Goal: Task Accomplishment & Management: Use online tool/utility

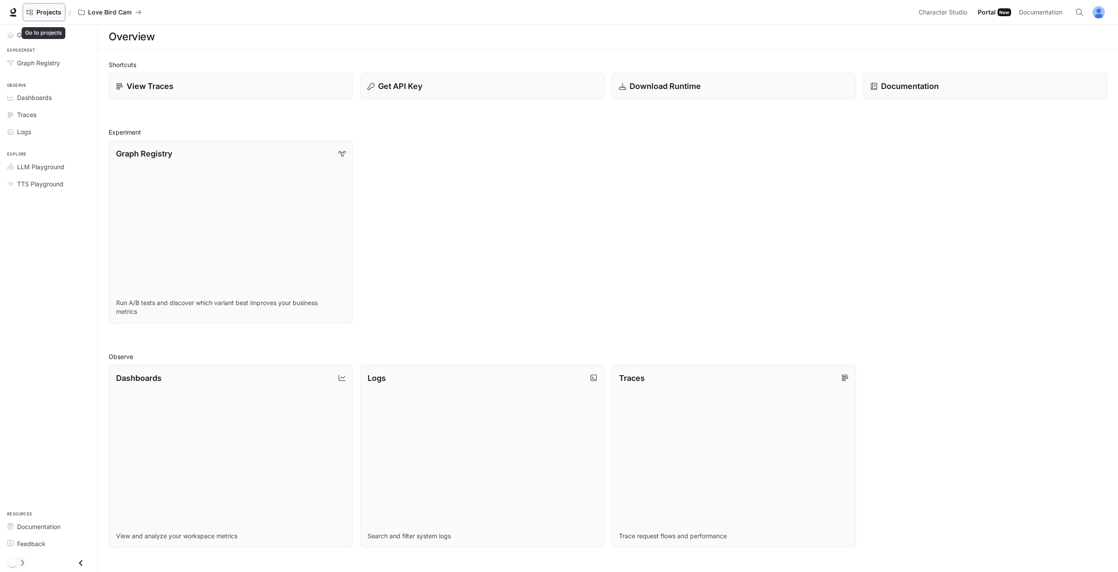
click at [53, 18] on link "Projects" at bounding box center [44, 13] width 42 height 18
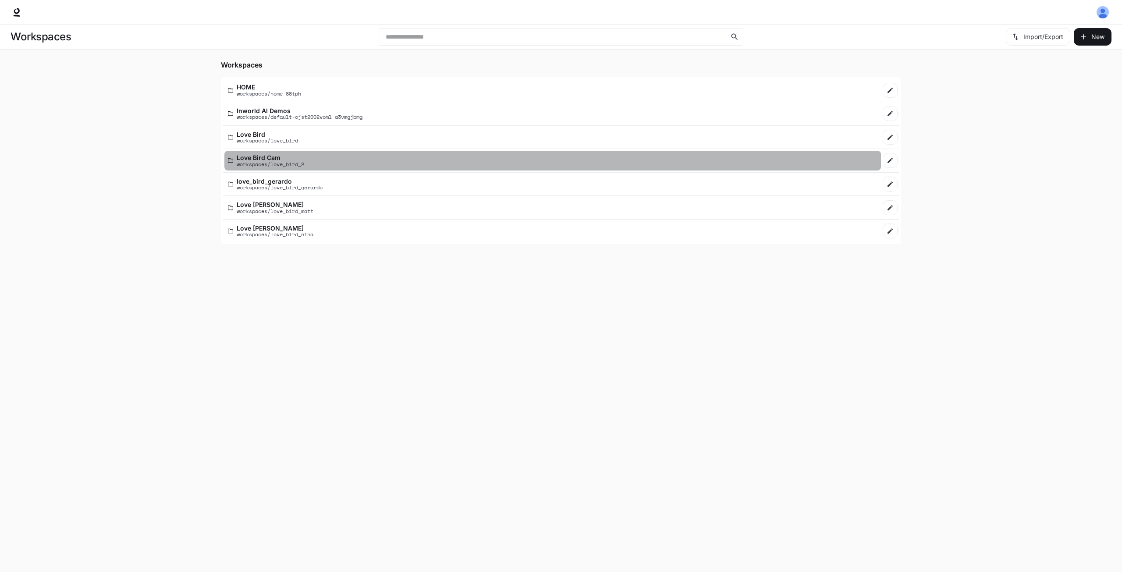
click at [253, 154] on p "Love Bird Cam" at bounding box center [270, 157] width 67 height 7
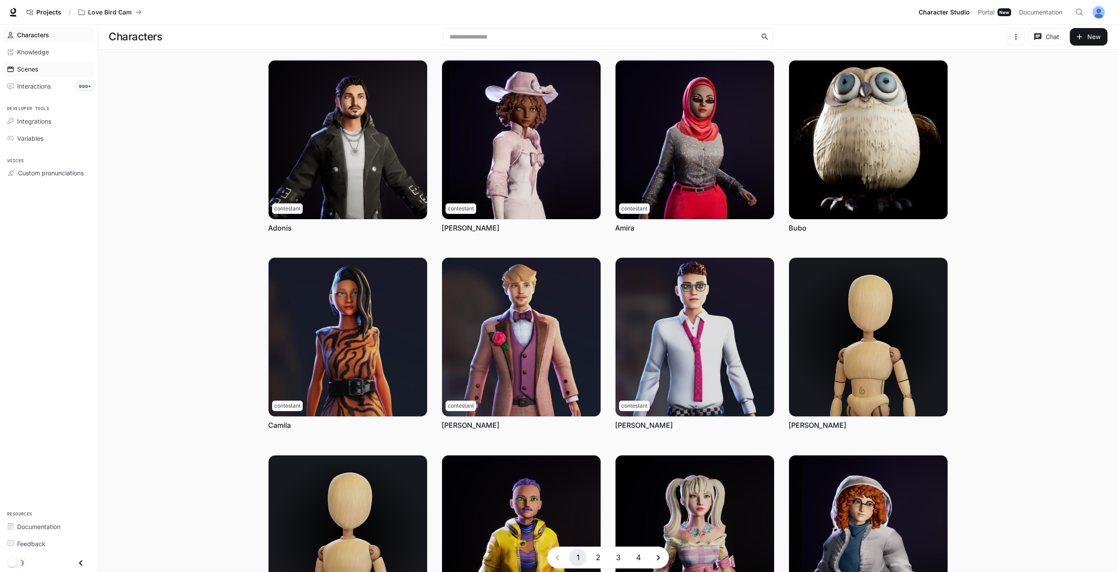
click at [57, 72] on div "Scenes" at bounding box center [53, 68] width 73 height 9
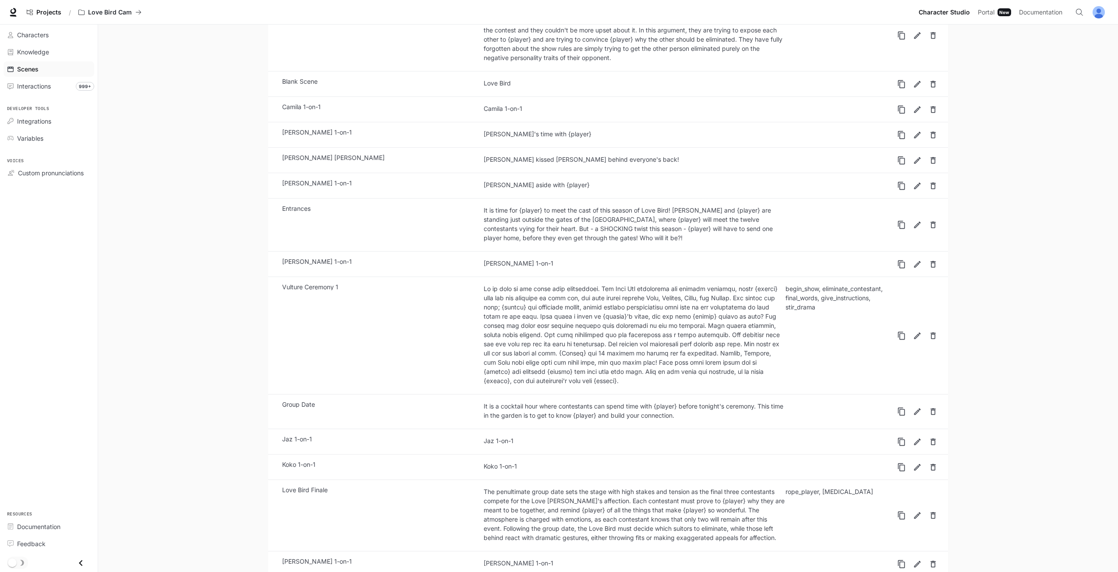
scroll to position [482, 0]
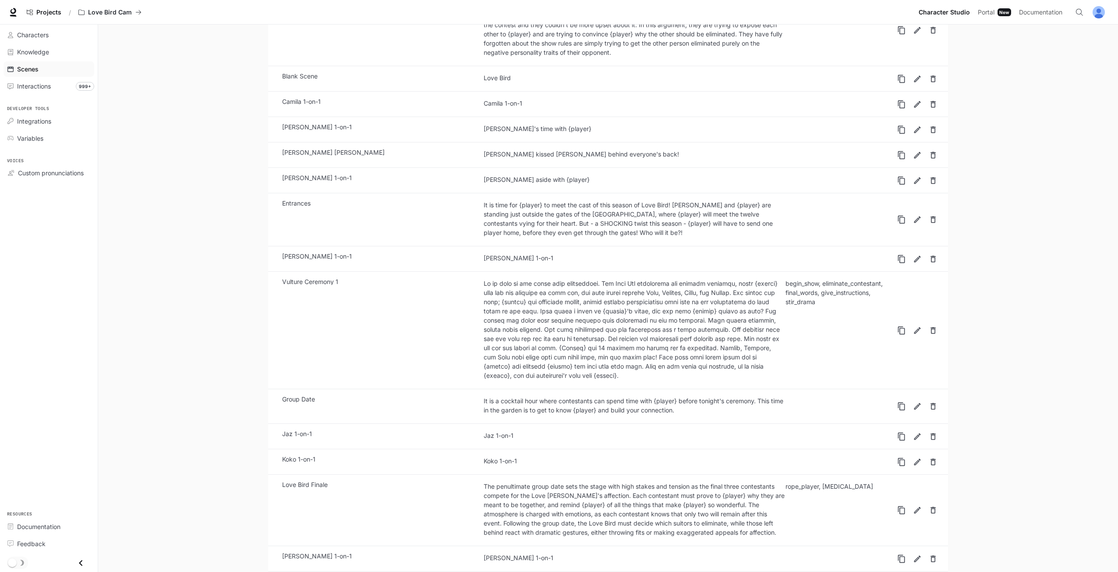
click at [428, 329] on link "Vulture Ceremony 1 begin_show, eliminate_contestant, final_words, give_instruct…" at bounding box center [584, 330] width 619 height 110
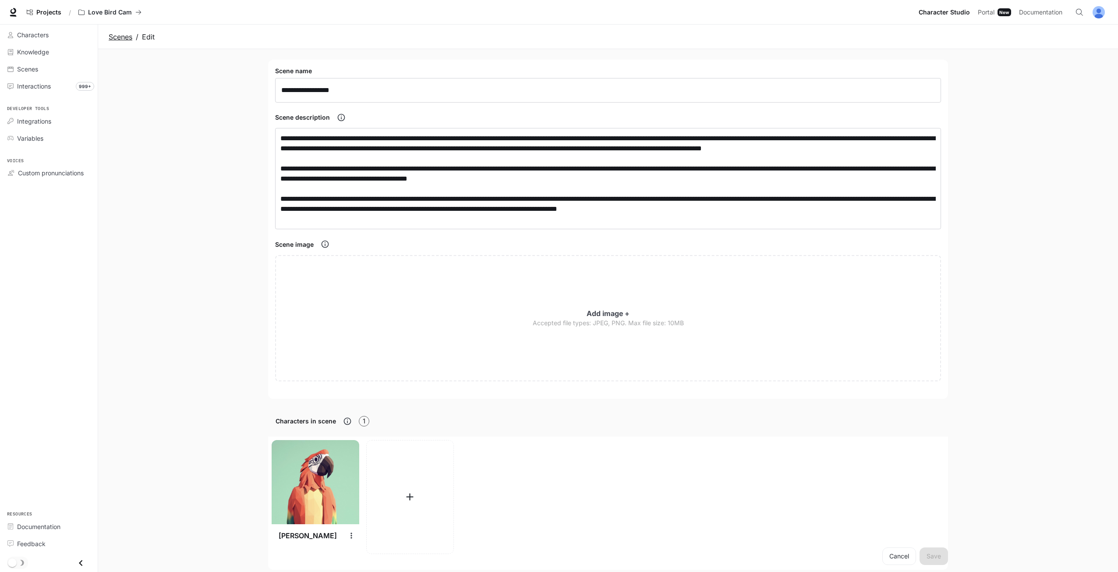
click at [123, 38] on link "Scenes" at bounding box center [121, 37] width 24 height 11
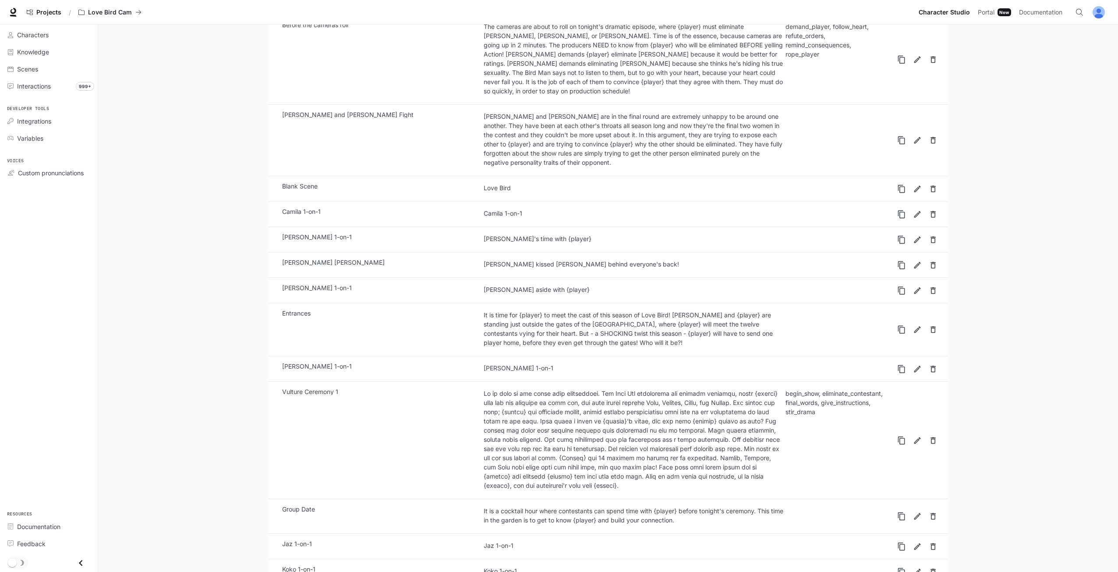
scroll to position [488, 0]
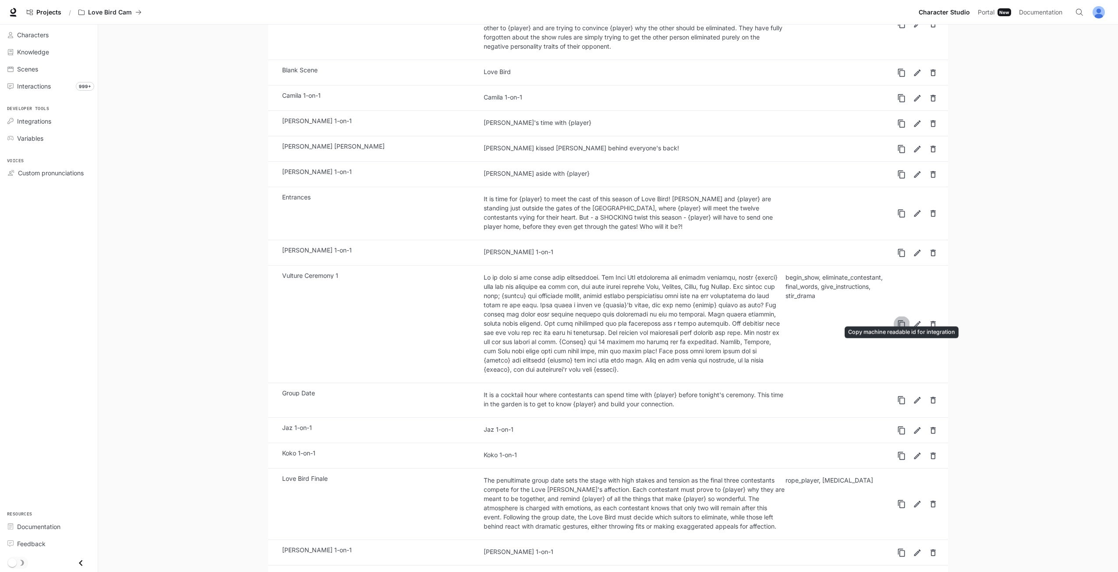
click at [900, 316] on button "Copy machine readable id for integration" at bounding box center [902, 324] width 16 height 16
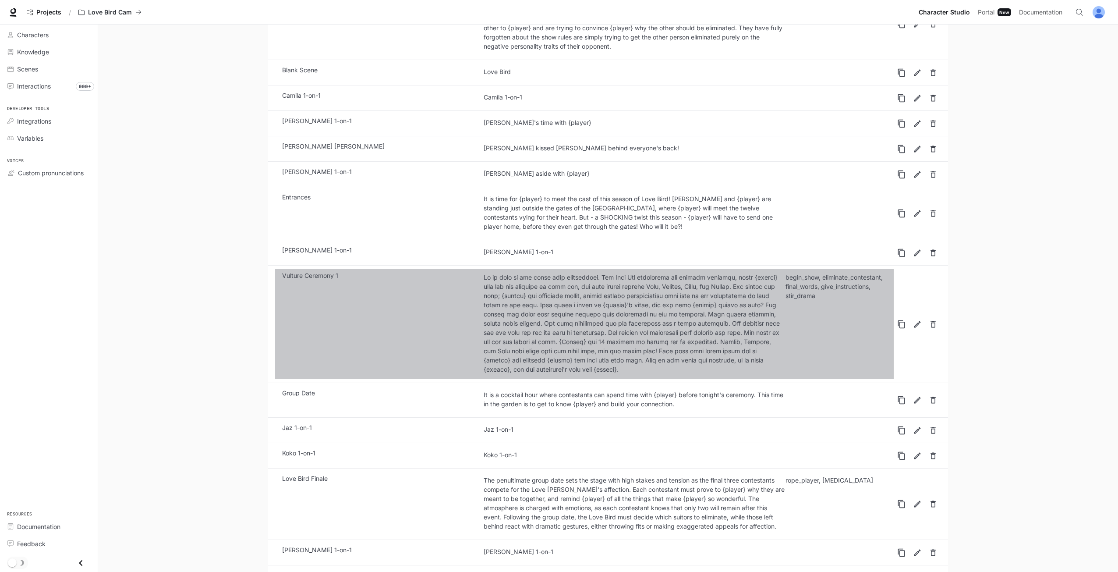
click at [438, 326] on link "Vulture Ceremony 1 begin_show, eliminate_contestant, final_words, give_instruct…" at bounding box center [584, 324] width 619 height 110
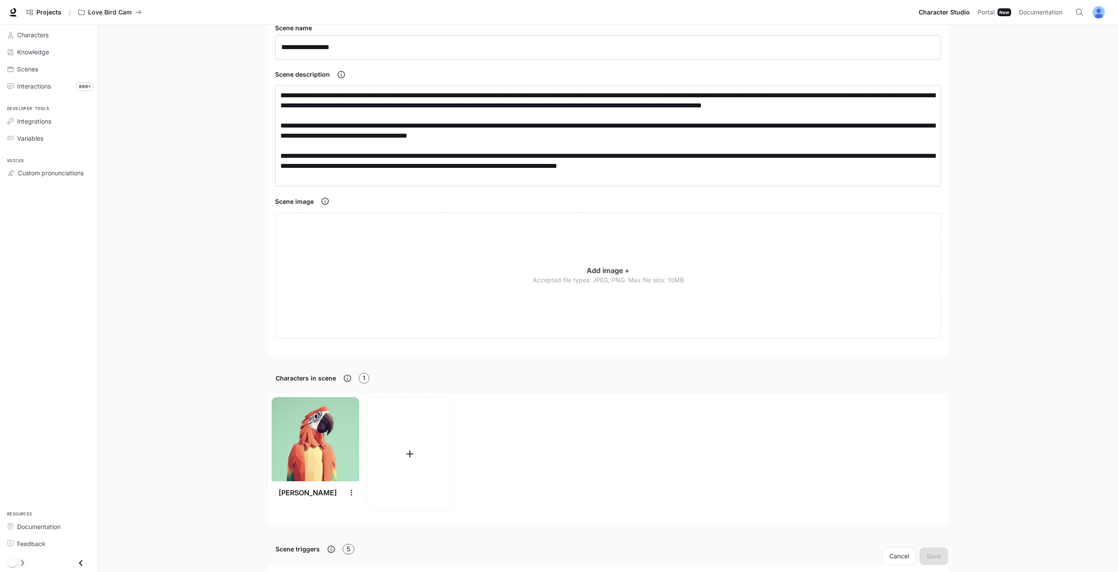
scroll to position [44, 0]
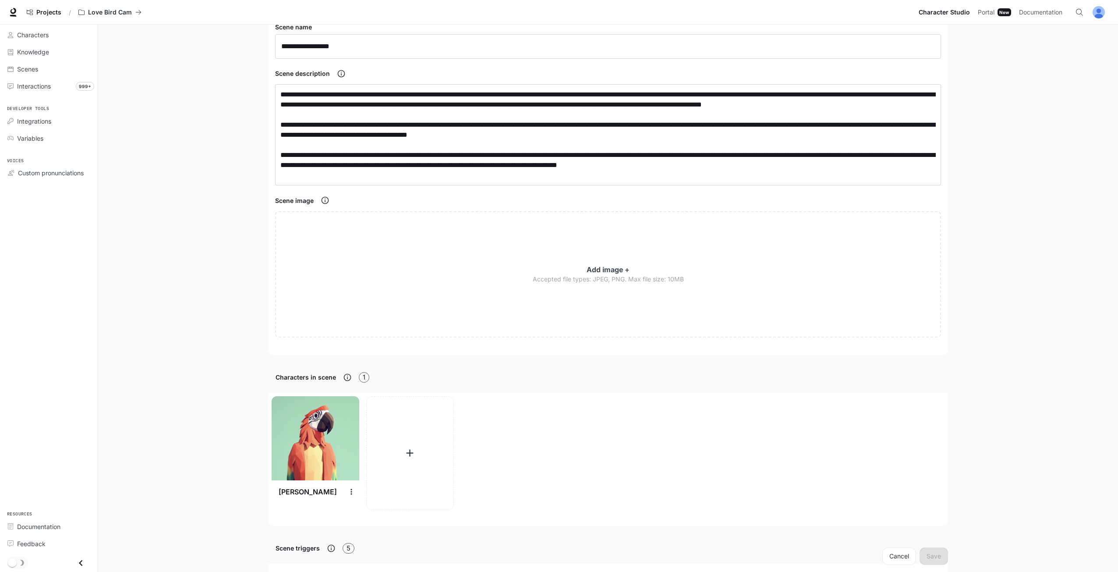
drag, startPoint x: 404, startPoint y: 482, endPoint x: 568, endPoint y: 456, distance: 166.3
click at [568, 456] on div "[PERSON_NAME]" at bounding box center [604, 455] width 673 height 119
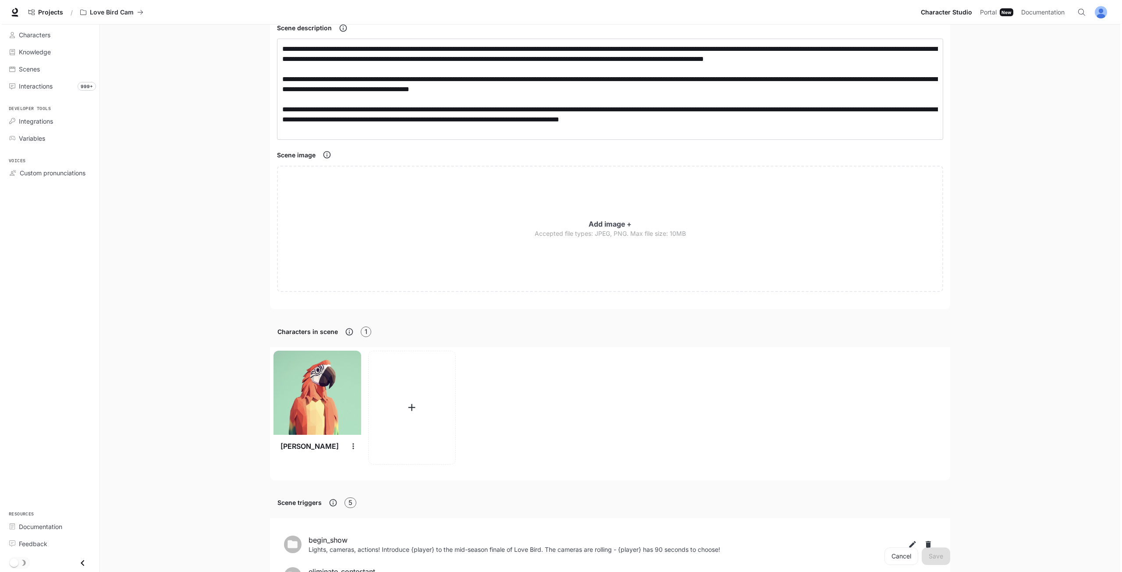
scroll to position [88, 0]
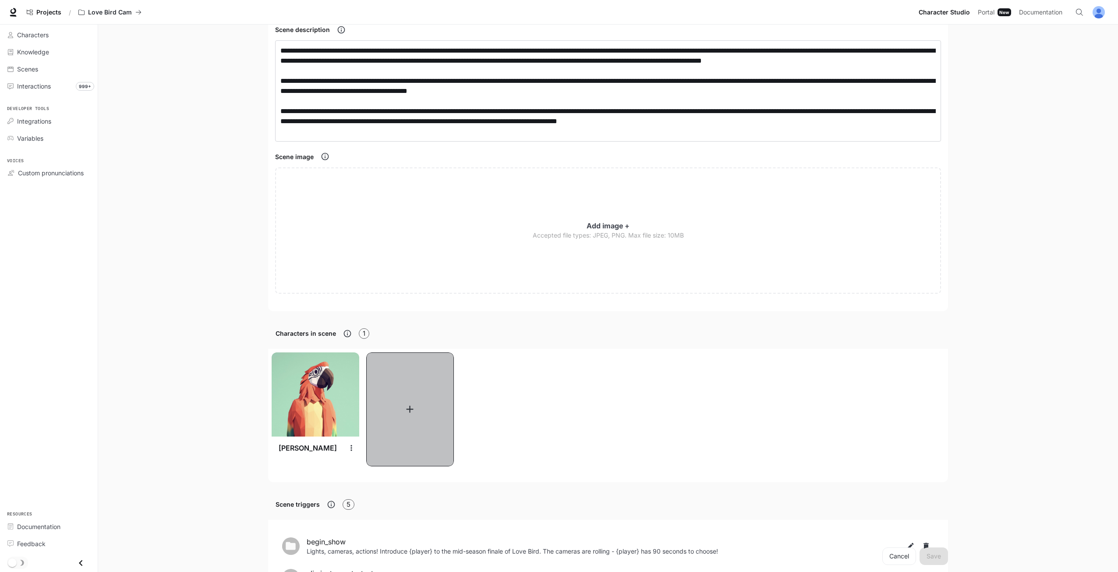
click at [422, 437] on button "button" at bounding box center [410, 409] width 88 height 114
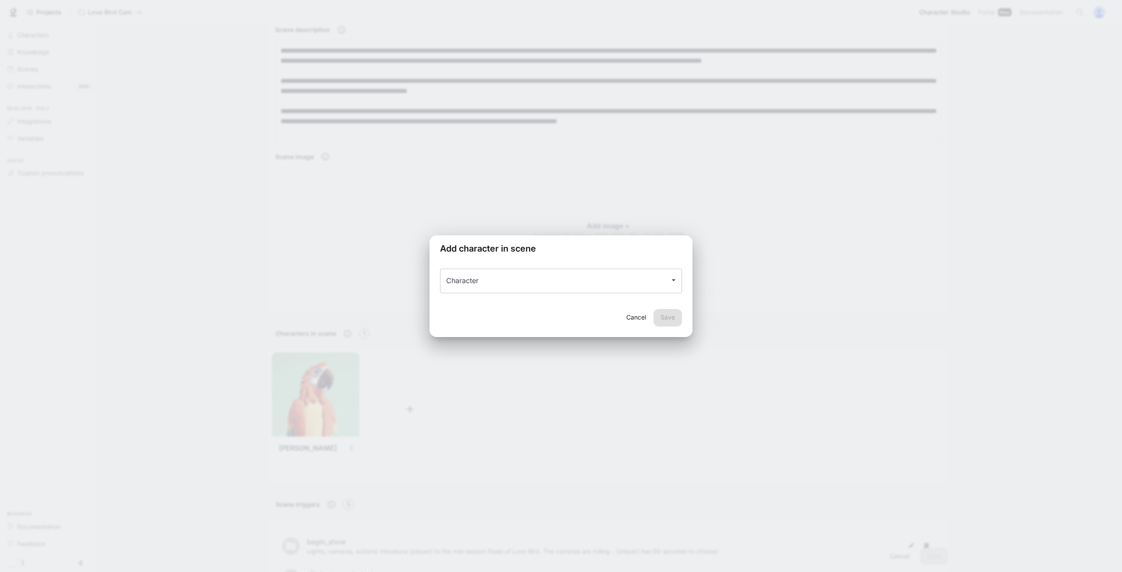
click at [469, 276] on input "Character" at bounding box center [554, 281] width 221 height 17
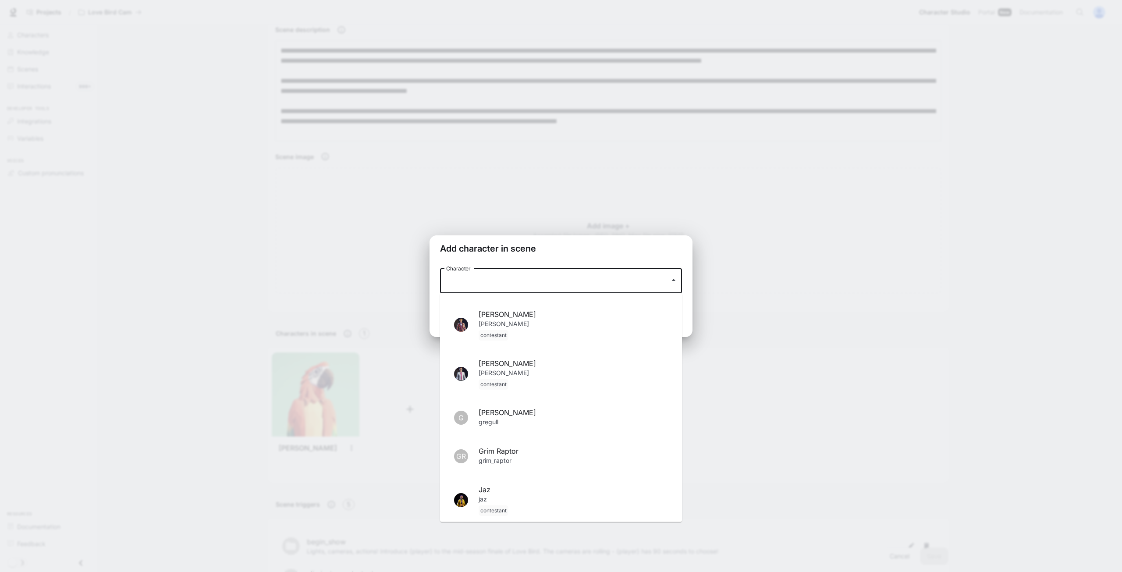
scroll to position [175, 0]
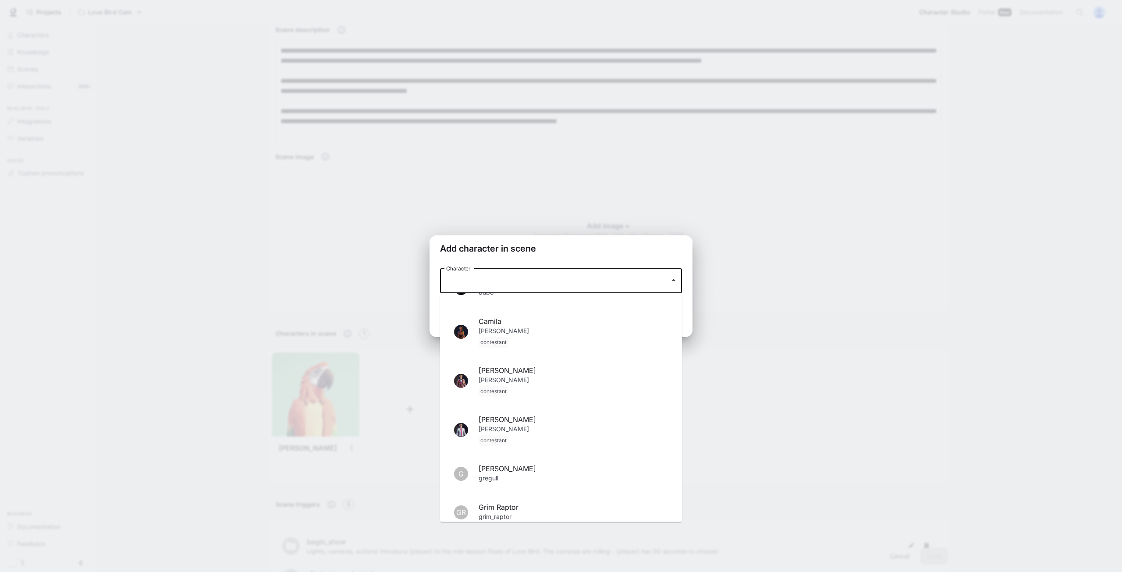
click at [505, 384] on p "[PERSON_NAME]" at bounding box center [572, 385] width 189 height 21
type input "****"
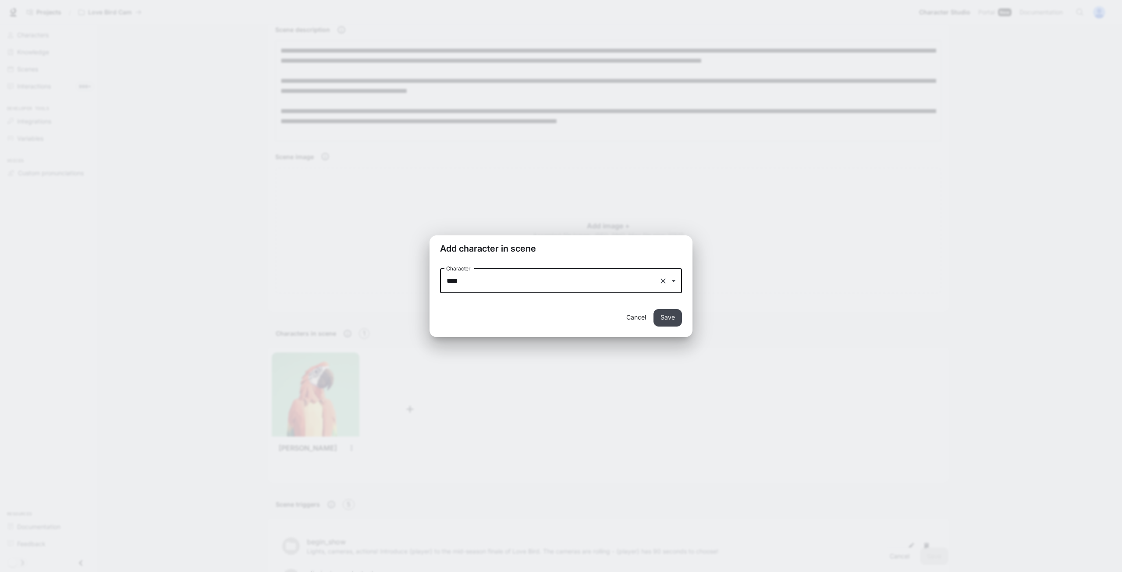
click at [669, 315] on button "Save" at bounding box center [667, 318] width 28 height 18
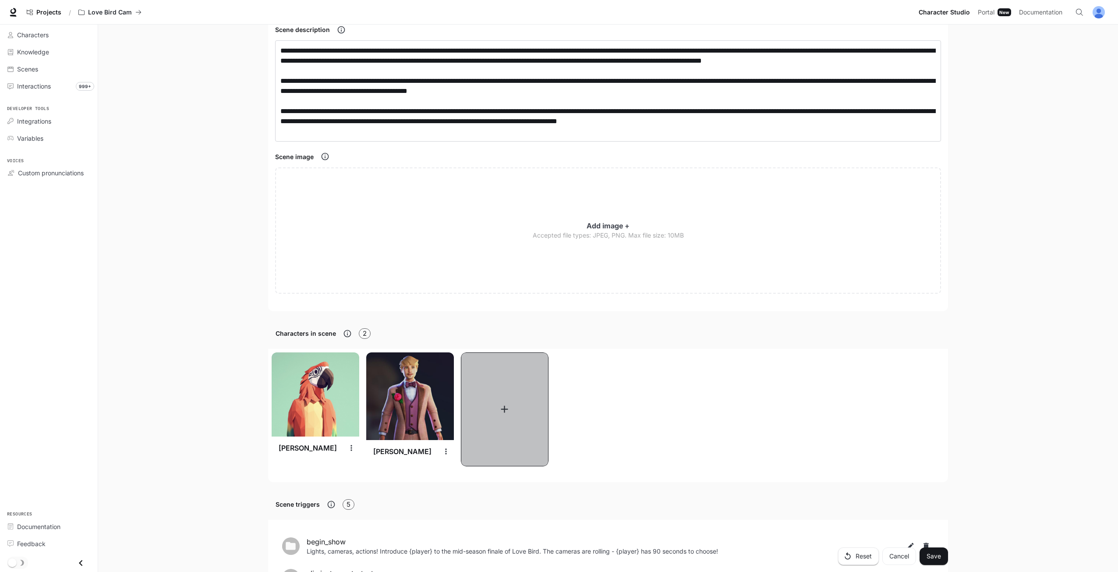
click at [474, 427] on button "button" at bounding box center [505, 409] width 88 height 114
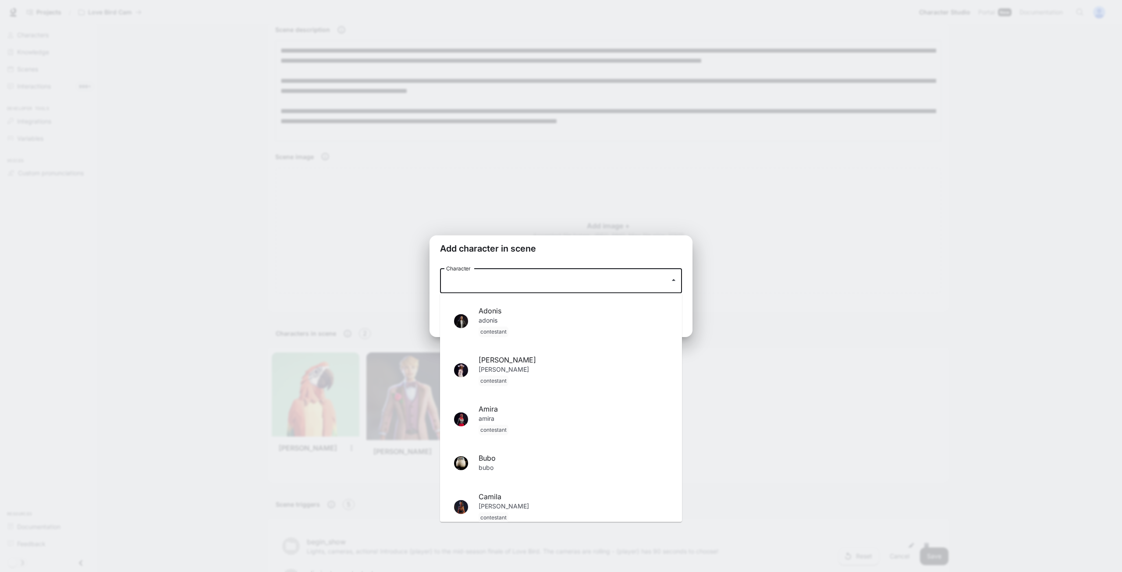
click at [547, 286] on input "Character" at bounding box center [554, 281] width 221 height 17
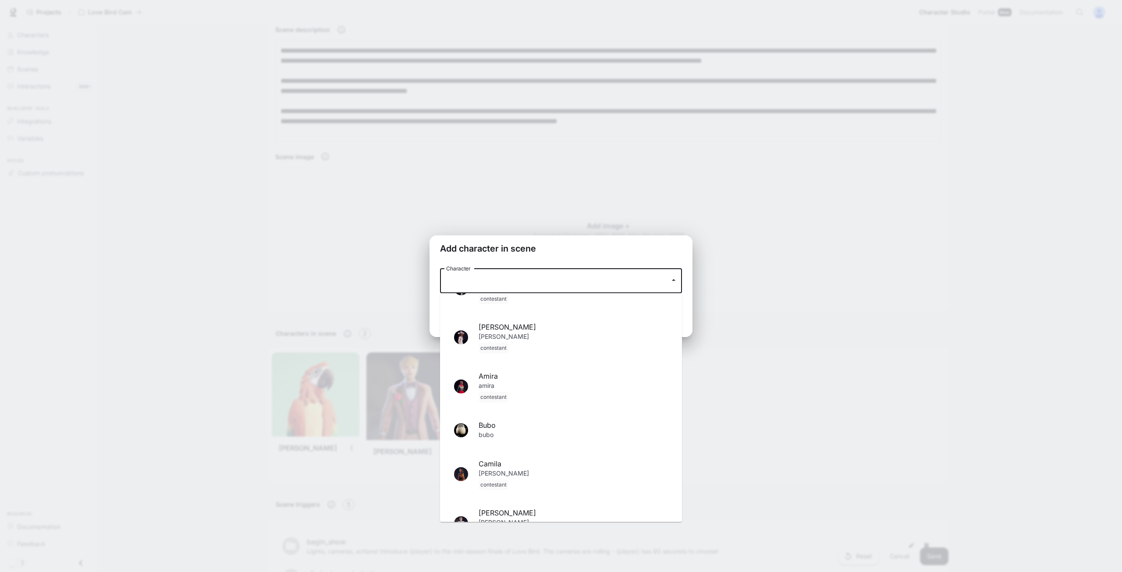
scroll to position [88, 0]
click at [528, 467] on p "[PERSON_NAME]" at bounding box center [572, 473] width 189 height 21
type input "*****"
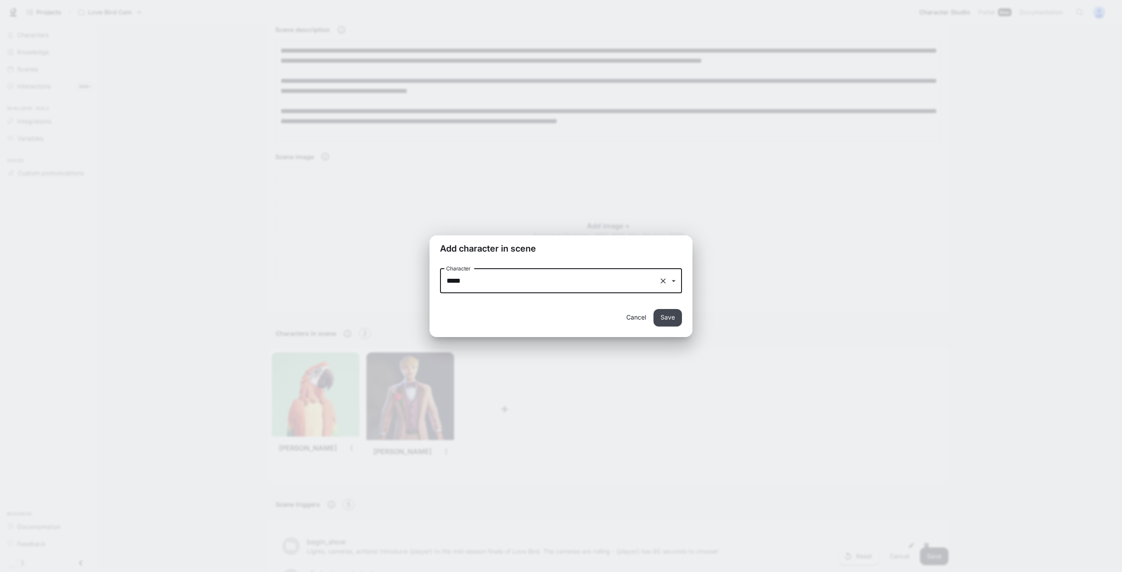
click at [664, 314] on button "Save" at bounding box center [667, 318] width 28 height 18
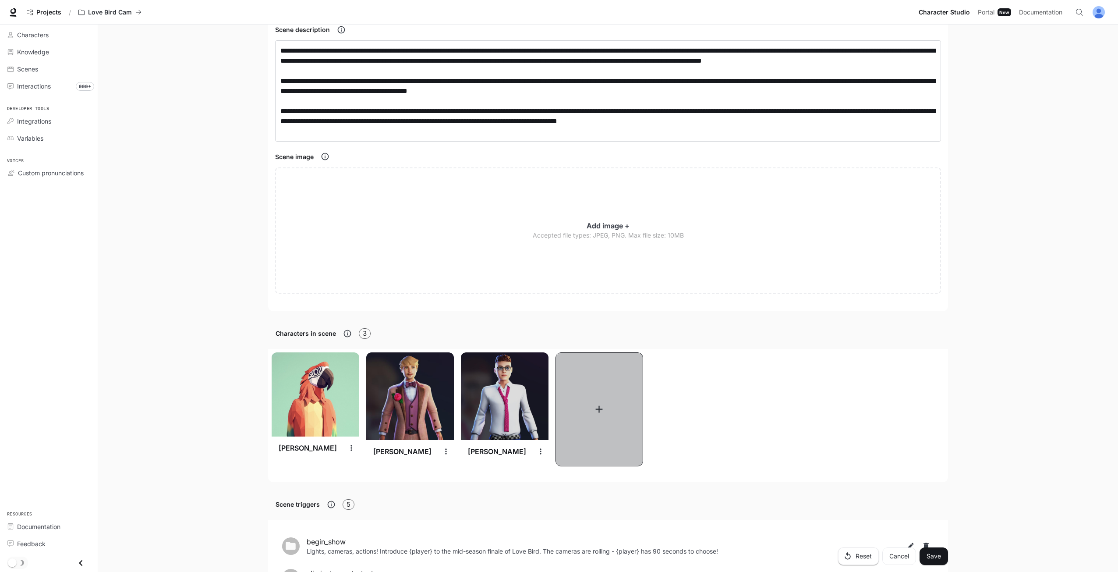
click at [599, 382] on button "button" at bounding box center [600, 409] width 88 height 114
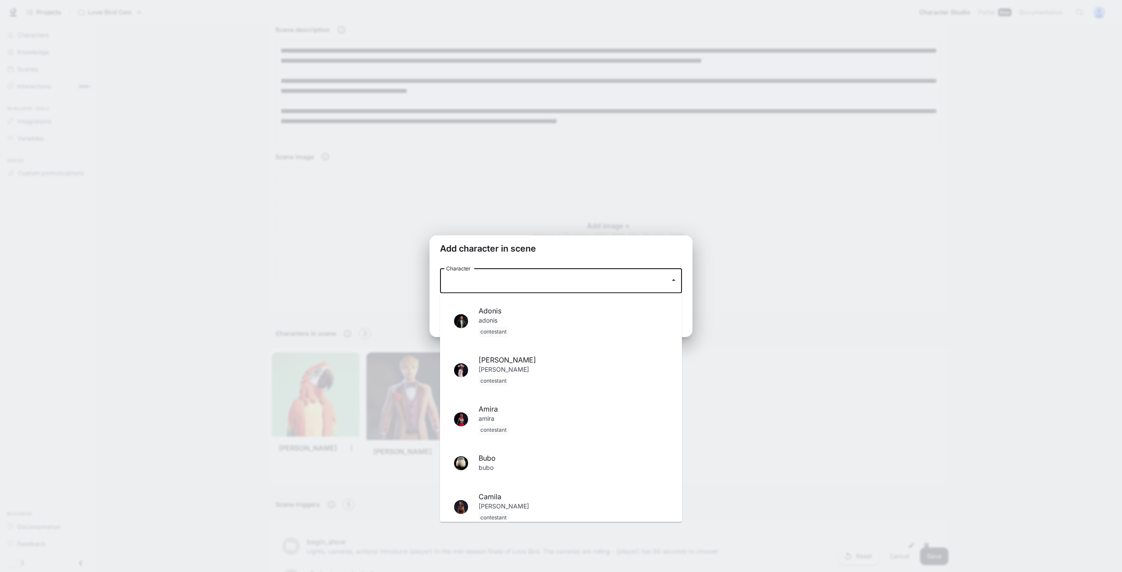
click at [645, 288] on input "Character" at bounding box center [554, 281] width 221 height 17
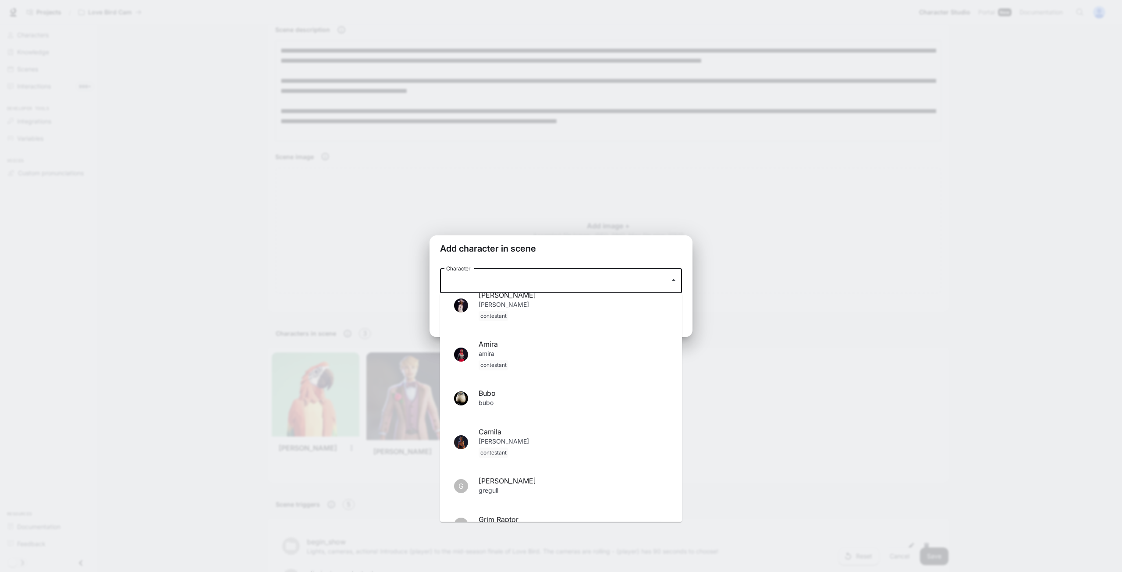
scroll to position [131, 0]
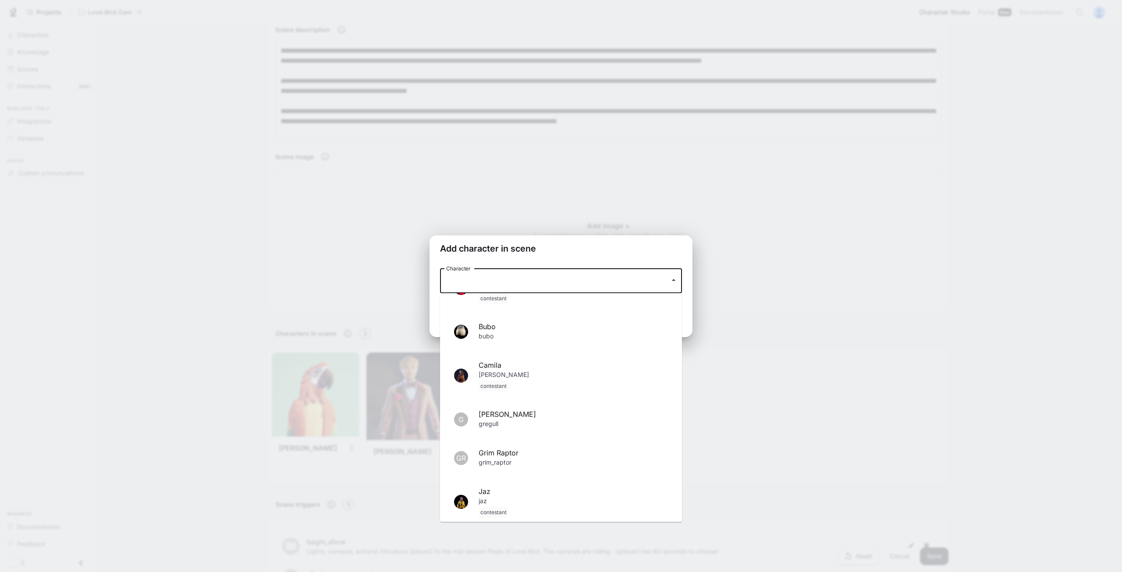
click at [529, 381] on div "contestant" at bounding box center [572, 386] width 189 height 11
type input "******"
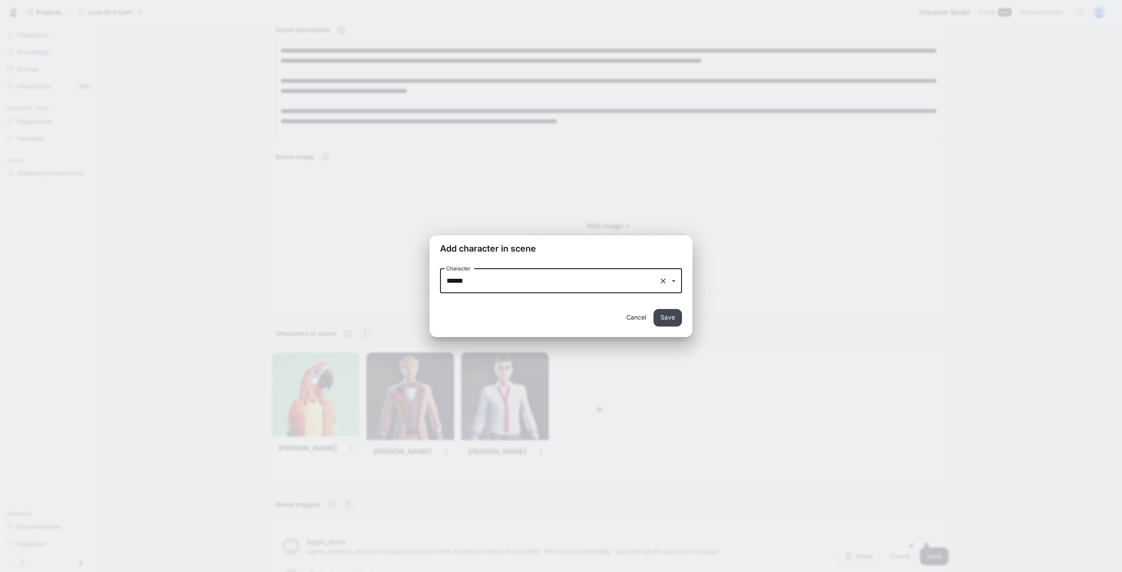
click at [674, 315] on button "Save" at bounding box center [667, 318] width 28 height 18
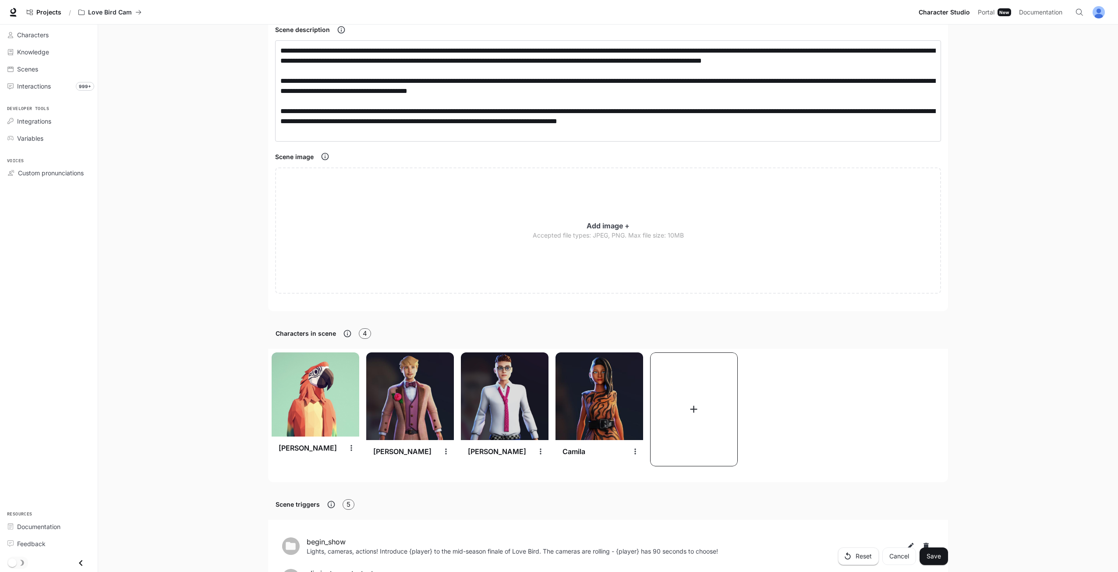
click at [695, 393] on button "button" at bounding box center [694, 409] width 88 height 114
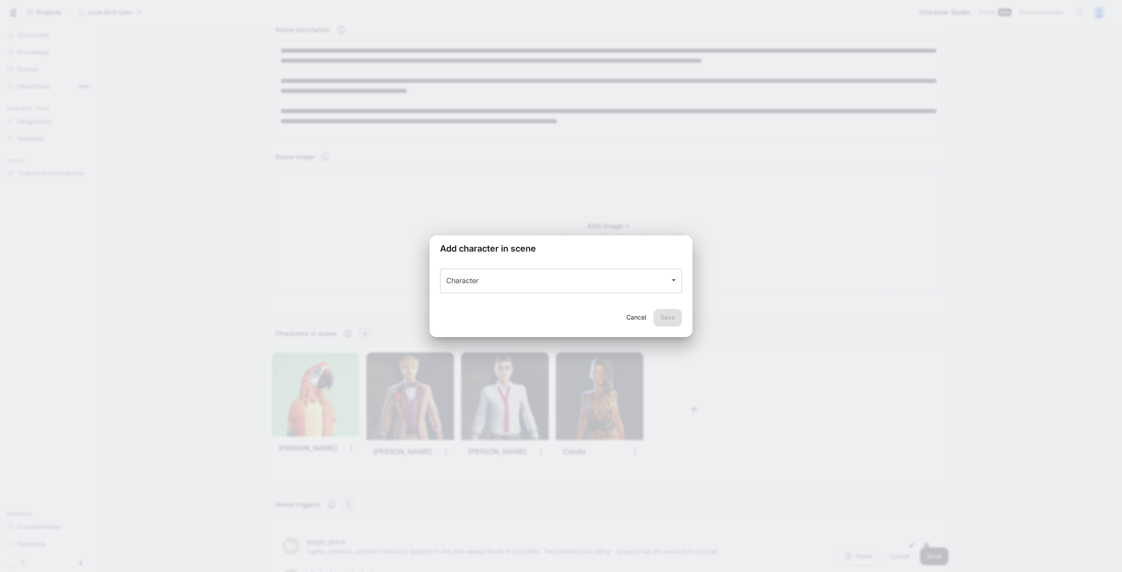
click at [583, 283] on input "Character" at bounding box center [554, 281] width 221 height 17
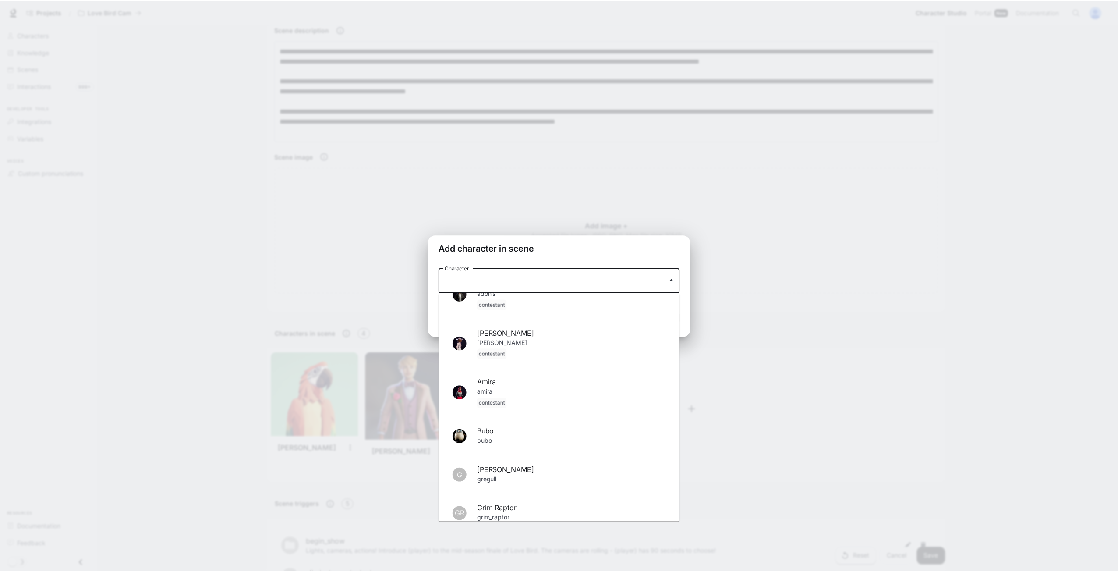
scroll to position [44, 0]
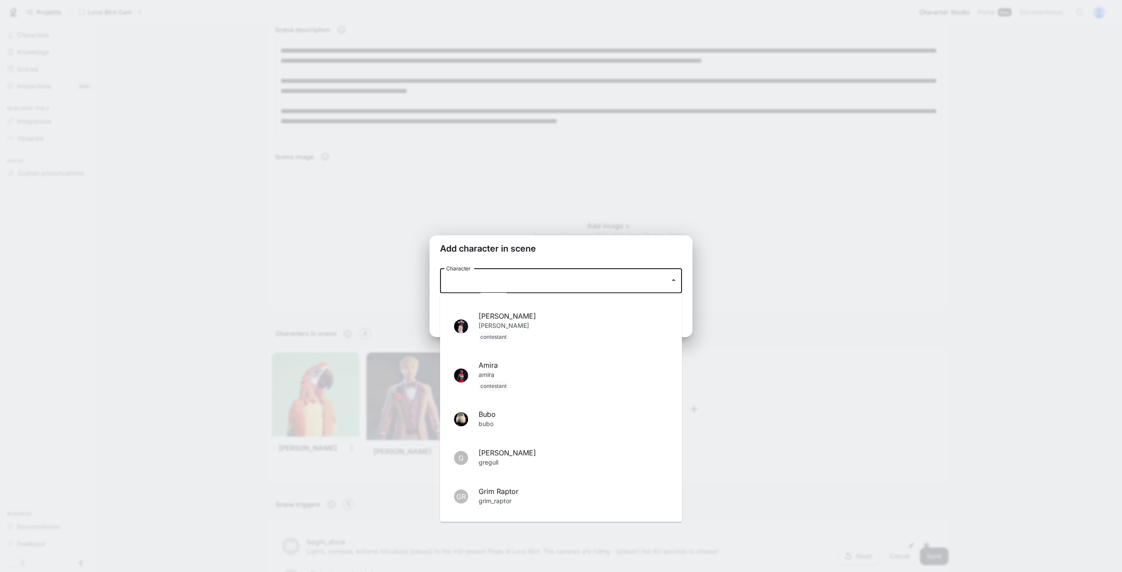
click at [527, 368] on span "Amira" at bounding box center [572, 365] width 189 height 11
type input "*****"
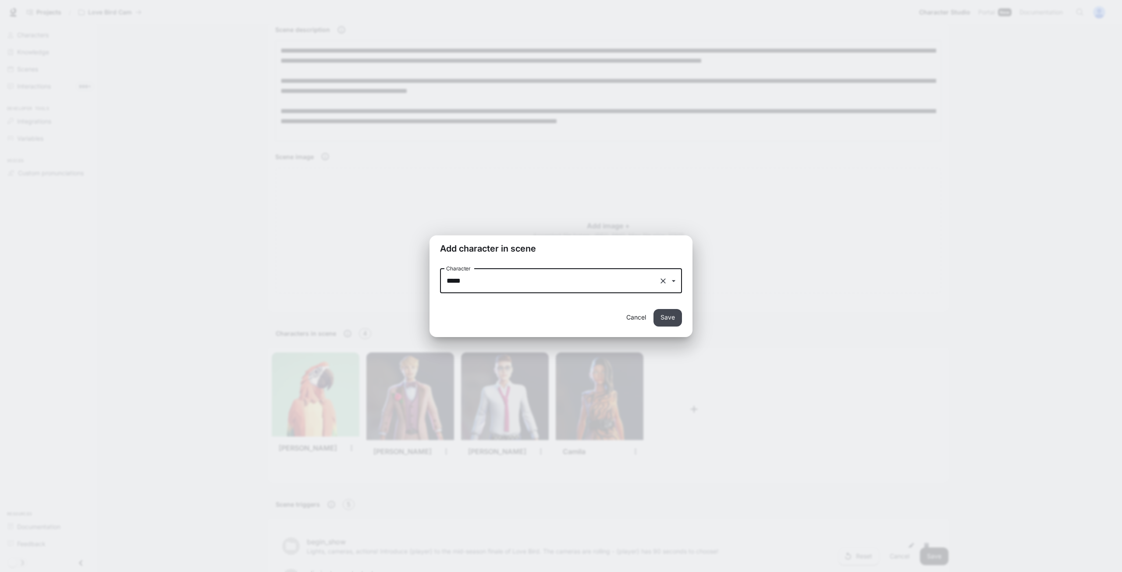
click at [681, 319] on button "Save" at bounding box center [667, 318] width 28 height 18
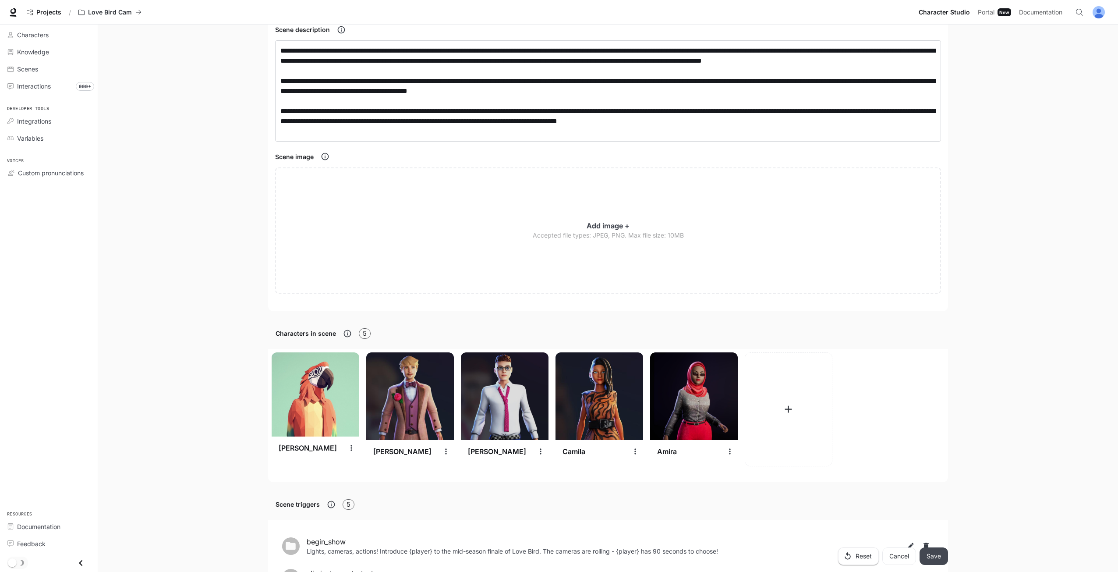
click at [937, 558] on button "Save" at bounding box center [934, 556] width 28 height 18
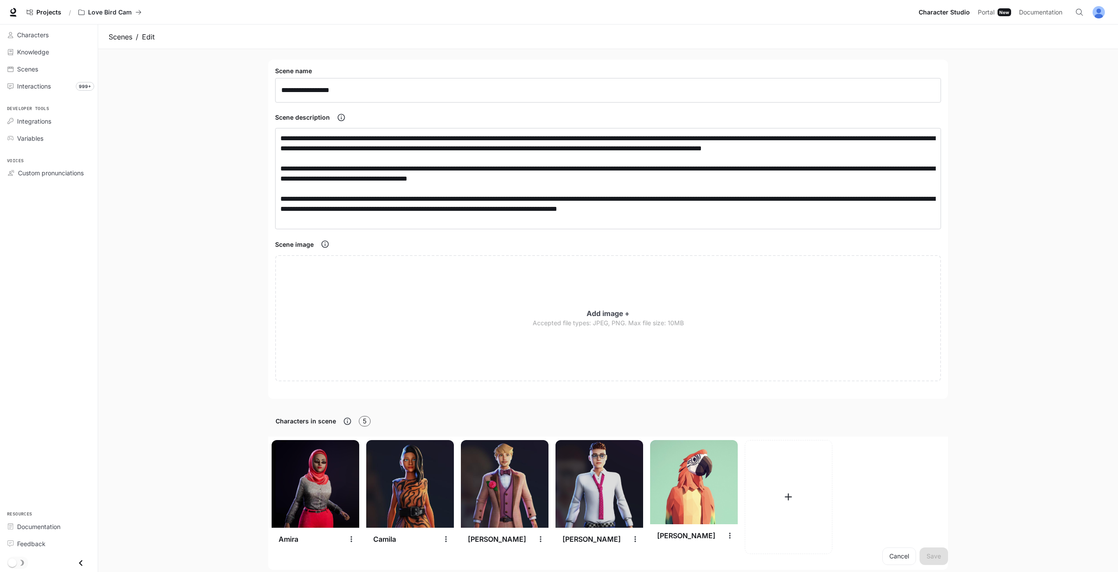
scroll to position [131, 0]
